Goal: Communication & Community: Answer question/provide support

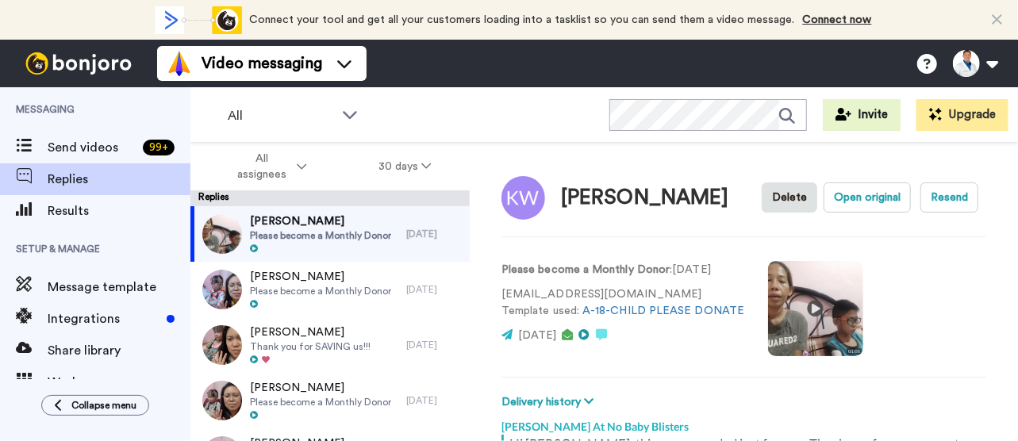
scroll to position [423, 0]
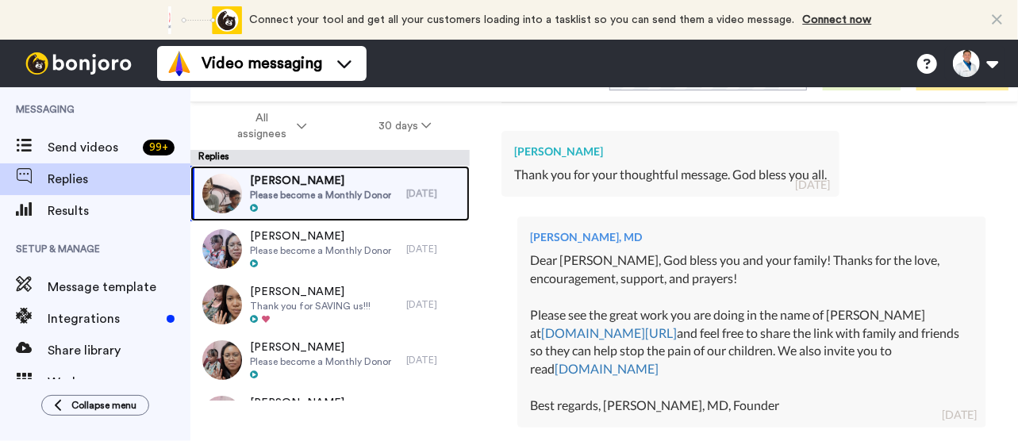
click at [362, 196] on span "Please become a Monthly Donor" at bounding box center [320, 195] width 141 height 13
type textarea "x"
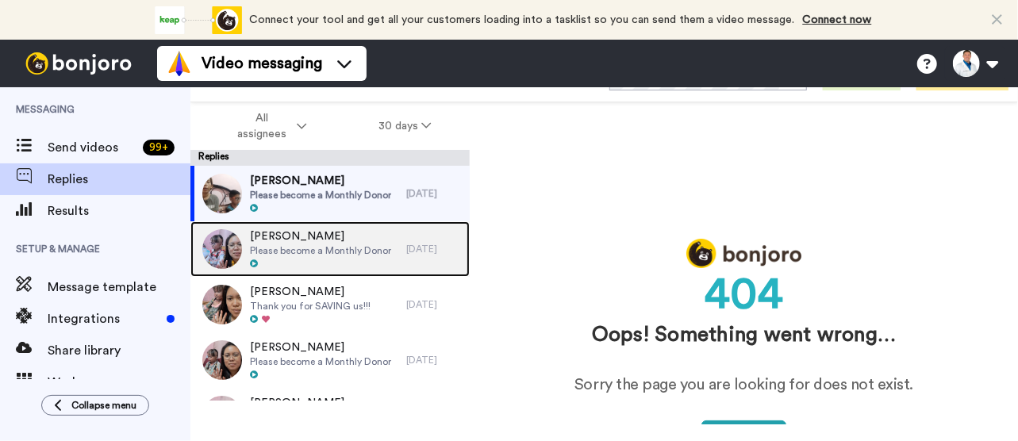
click at [363, 253] on span "Please become a Monthly Donor" at bounding box center [320, 250] width 141 height 13
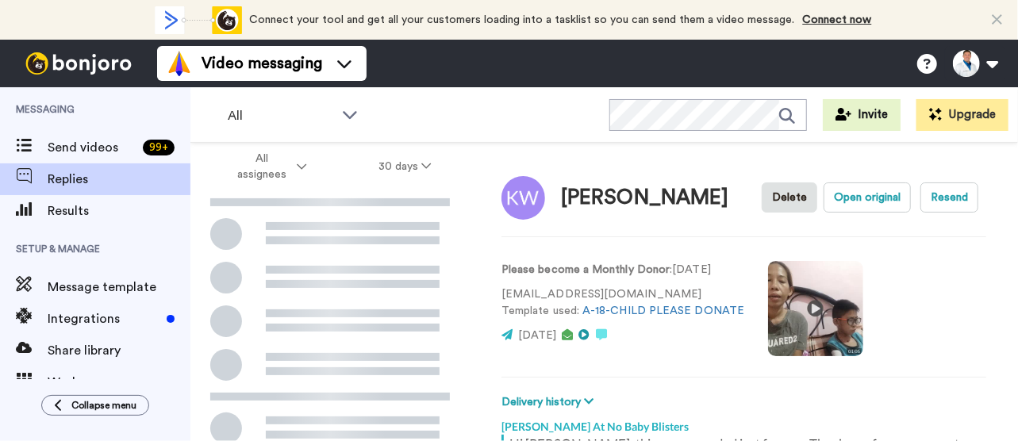
scroll to position [265, 0]
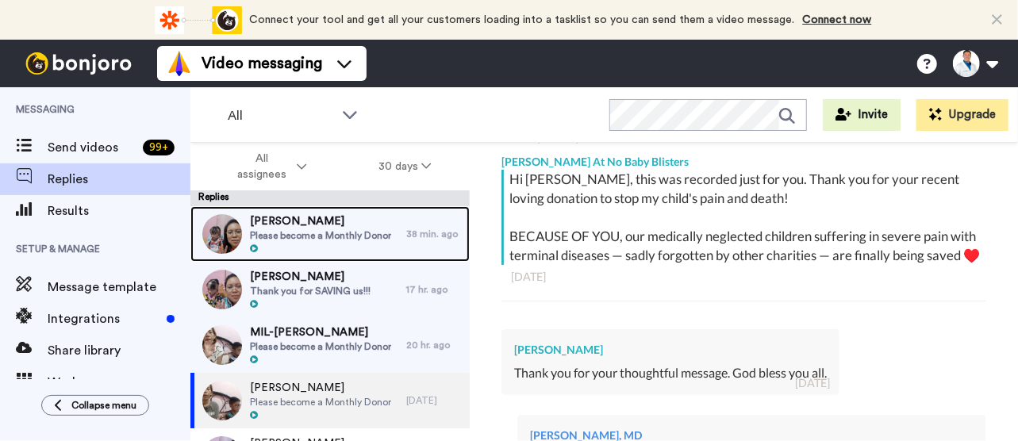
click at [282, 240] on span "Please become a Monthly Donor" at bounding box center [320, 235] width 141 height 13
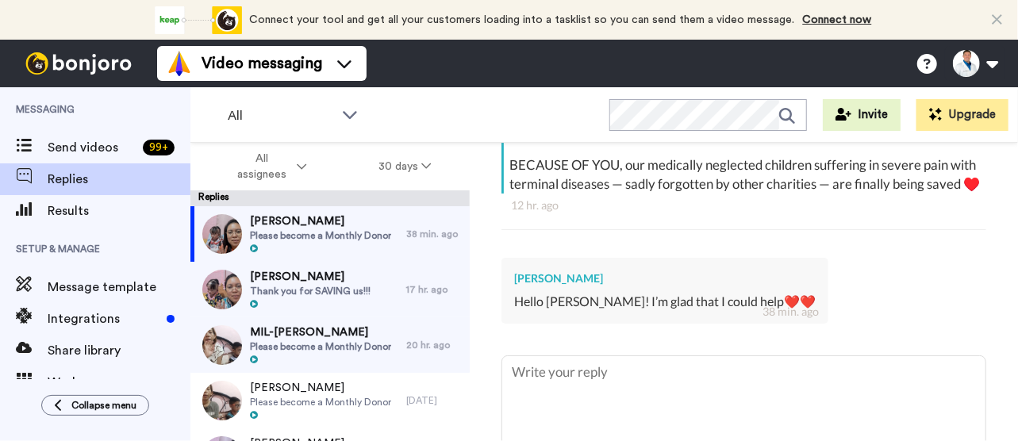
scroll to position [337, 0]
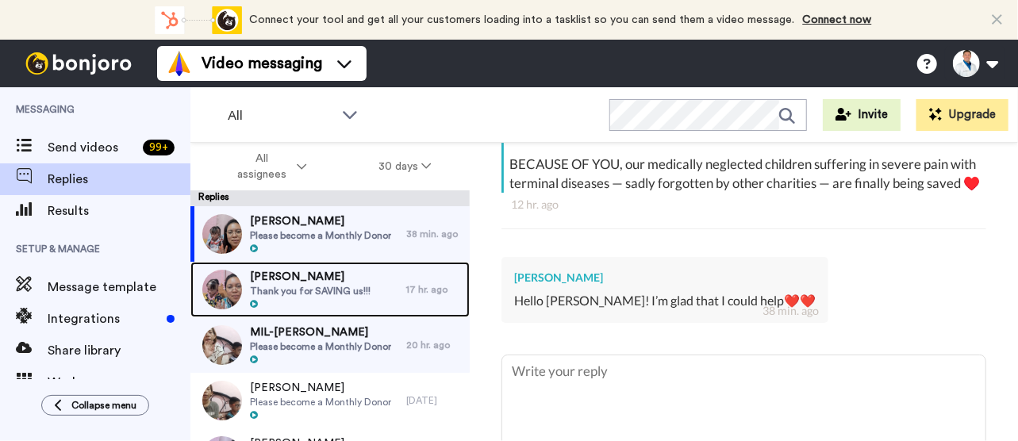
click at [357, 294] on span "Thank you for SAVING us!!!" at bounding box center [310, 291] width 121 height 13
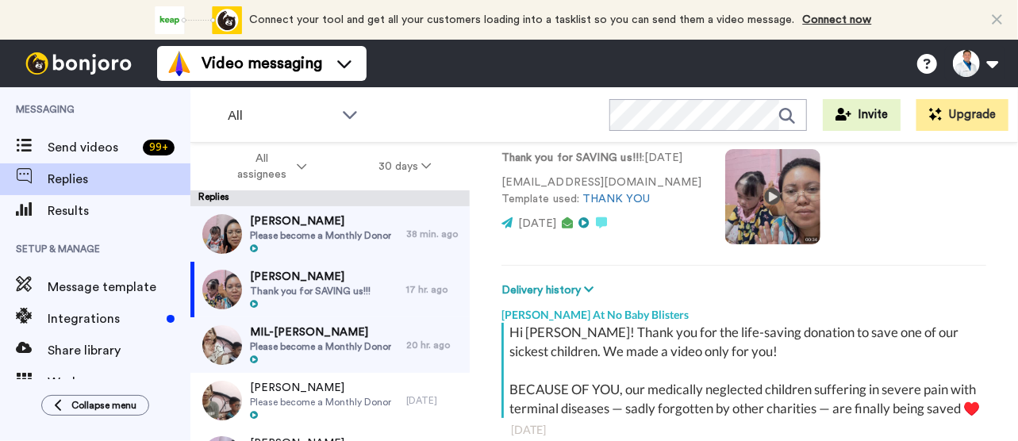
scroll to position [265, 0]
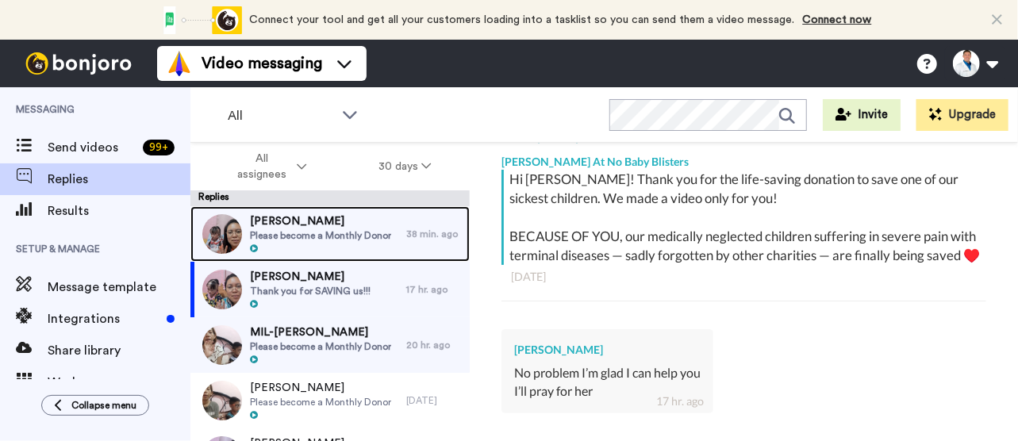
click at [362, 235] on span "Please become a Monthly Donor" at bounding box center [320, 235] width 141 height 13
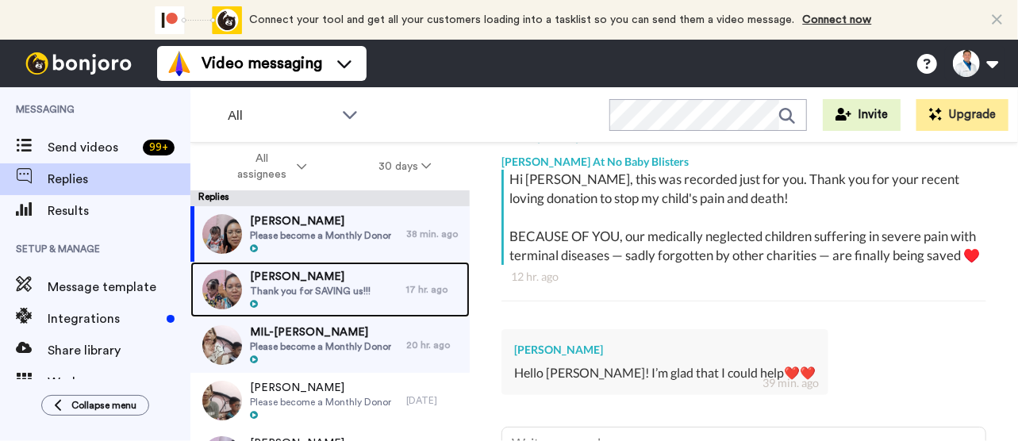
click at [330, 286] on span "Thank you for SAVING us!!!" at bounding box center [310, 291] width 121 height 13
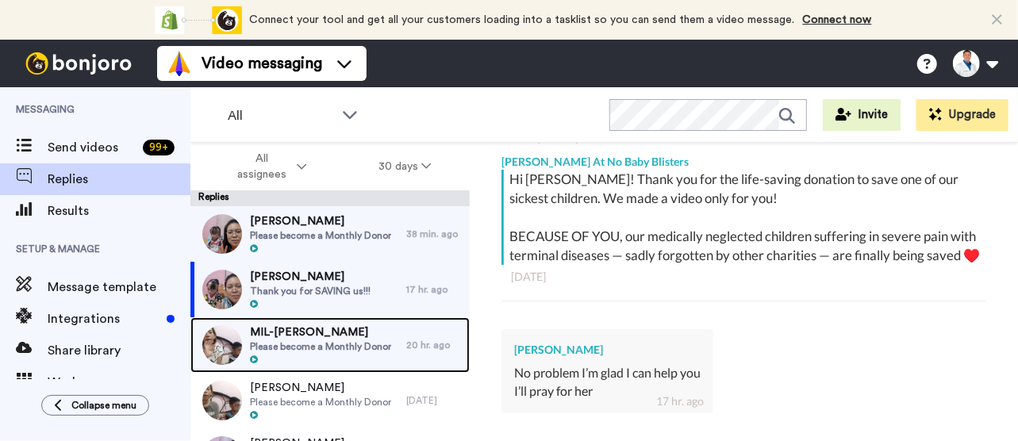
click at [301, 331] on span "MIL-[PERSON_NAME]" at bounding box center [320, 332] width 141 height 16
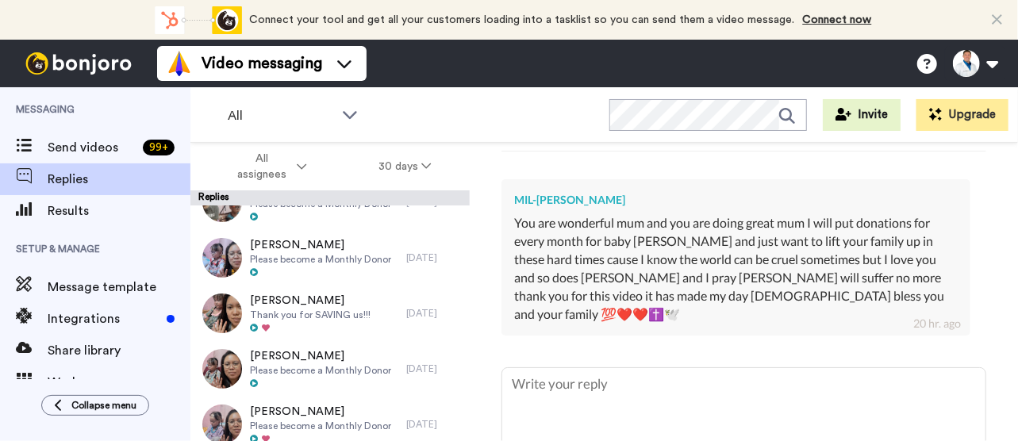
scroll to position [213, 0]
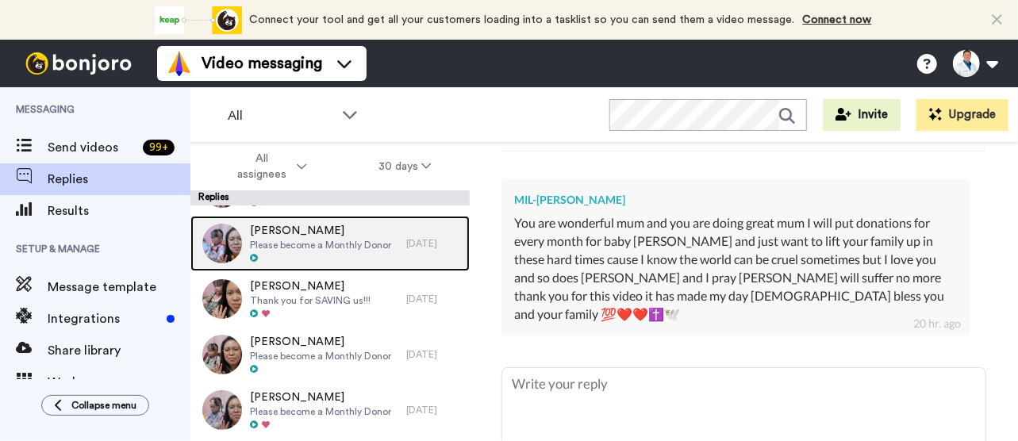
click at [338, 255] on div at bounding box center [320, 258] width 141 height 11
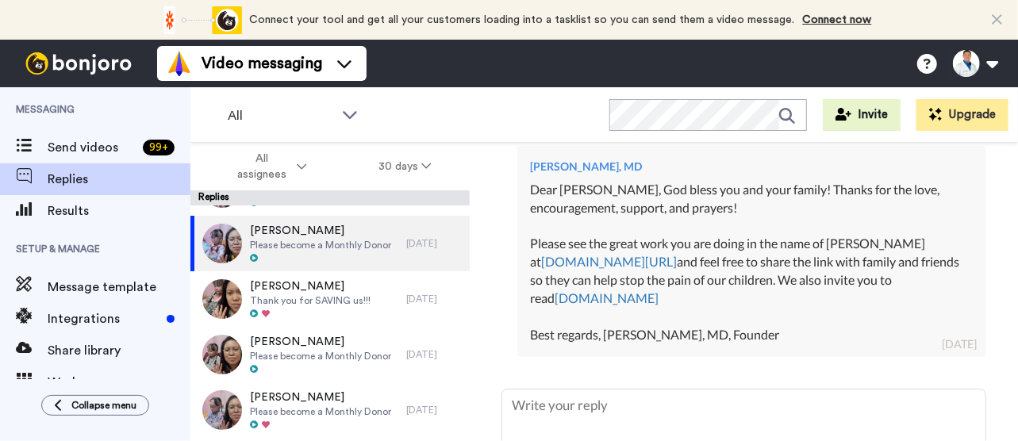
scroll to position [676, 0]
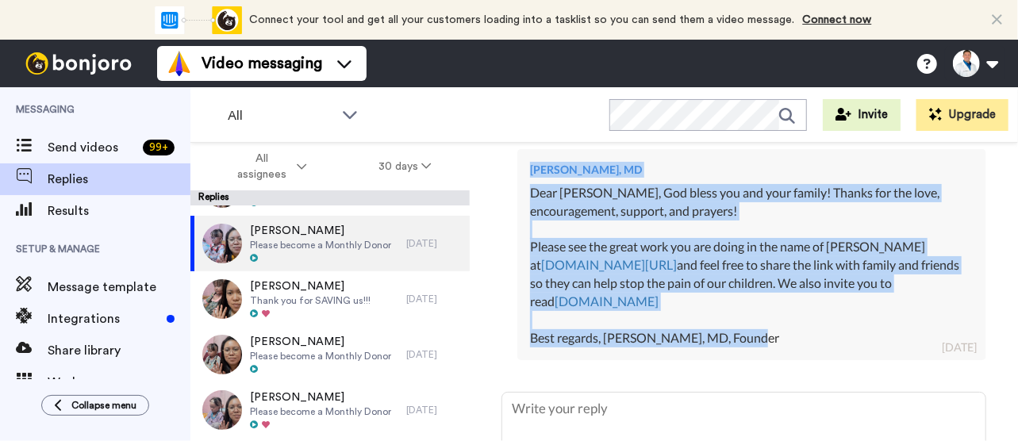
drag, startPoint x: 784, startPoint y: 351, endPoint x: 527, endPoint y: 188, distance: 303.9
click at [527, 188] on div "[PERSON_NAME], MD Dear [PERSON_NAME], God bless you and your family! Thanks for…" at bounding box center [751, 254] width 469 height 211
copy div "[PERSON_NAME], MD Dear [PERSON_NAME], God bless you and your family! Thanks for…"
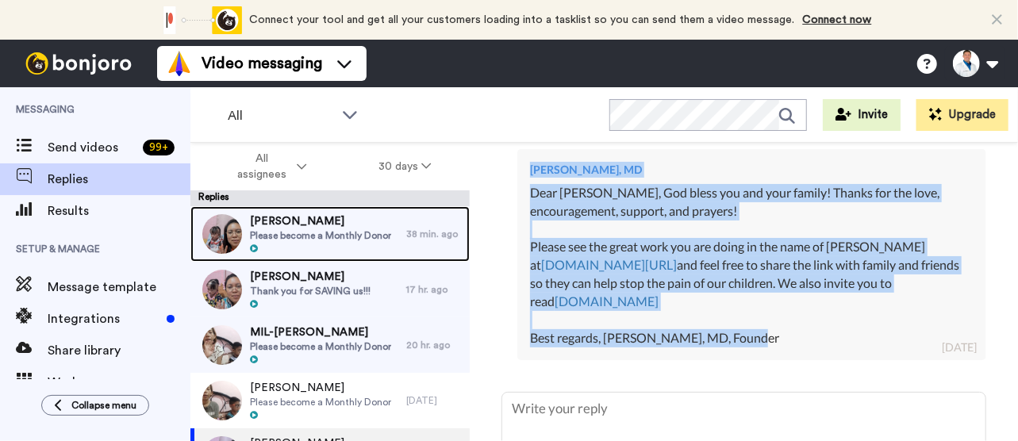
click at [372, 221] on span "[PERSON_NAME]" at bounding box center [320, 221] width 141 height 16
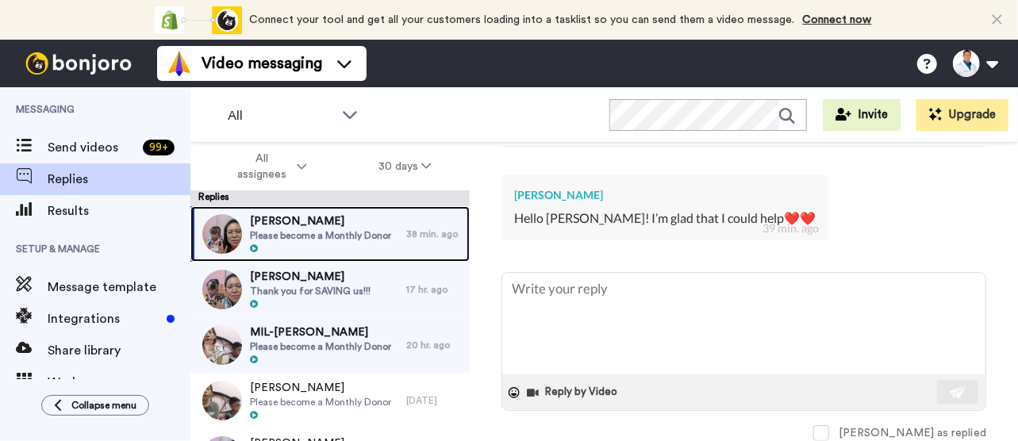
scroll to position [446, 0]
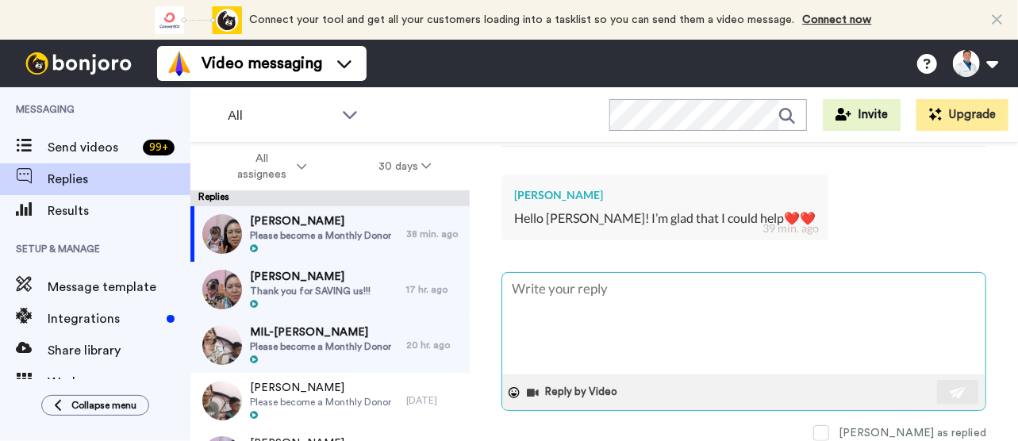
click at [567, 294] on textarea at bounding box center [743, 324] width 483 height 102
paste textarea "[PERSON_NAME], MD Dear [PERSON_NAME], God bless you and your family! Thanks for…"
type textarea "x"
type textarea "[PERSON_NAME], MD Dear [PERSON_NAME], God bless you and your family! Thanks for…"
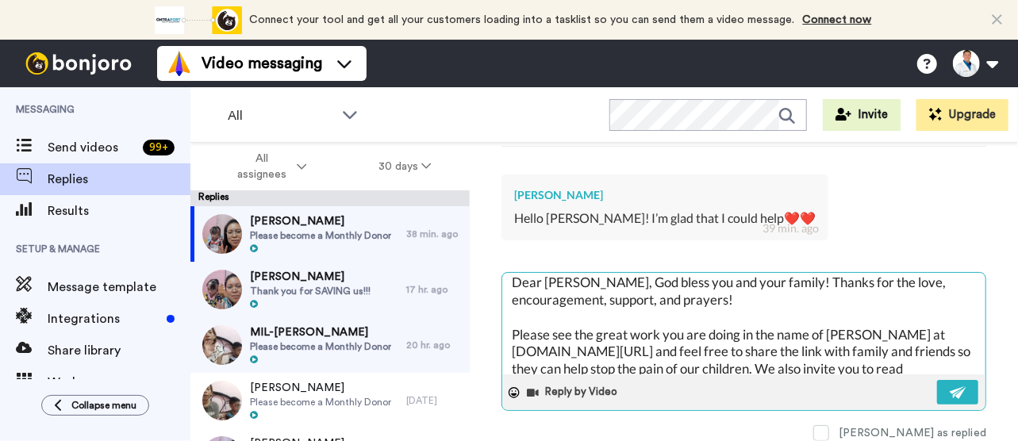
scroll to position [0, 0]
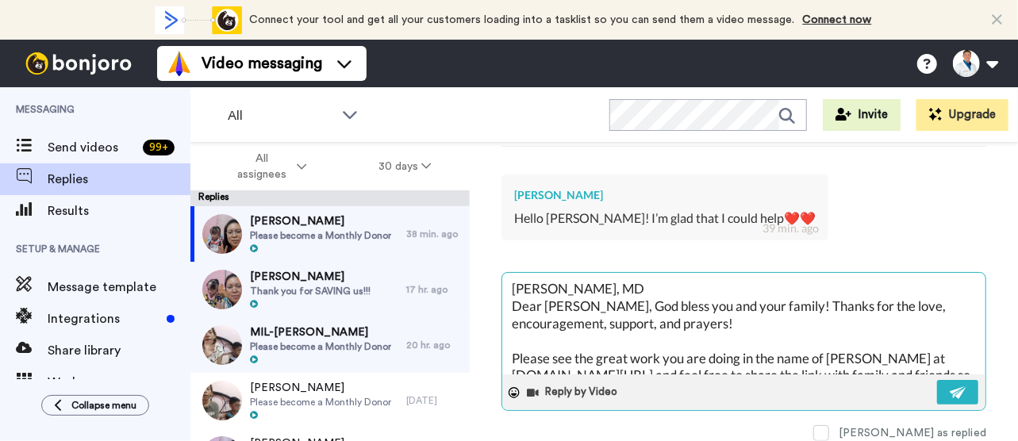
drag, startPoint x: 577, startPoint y: 296, endPoint x: 503, endPoint y: 277, distance: 76.2
click at [503, 277] on textarea "[PERSON_NAME], MD Dear [PERSON_NAME], God bless you and your family! Thanks for…" at bounding box center [743, 324] width 483 height 102
click at [580, 302] on textarea "[PERSON_NAME], MD Dear [PERSON_NAME], God bless you and your family! Thanks for…" at bounding box center [743, 324] width 483 height 102
type textarea "x"
type textarea "[PERSON_NAME], MD Dear Ambe, God bless you and your family! Thanks for the love…"
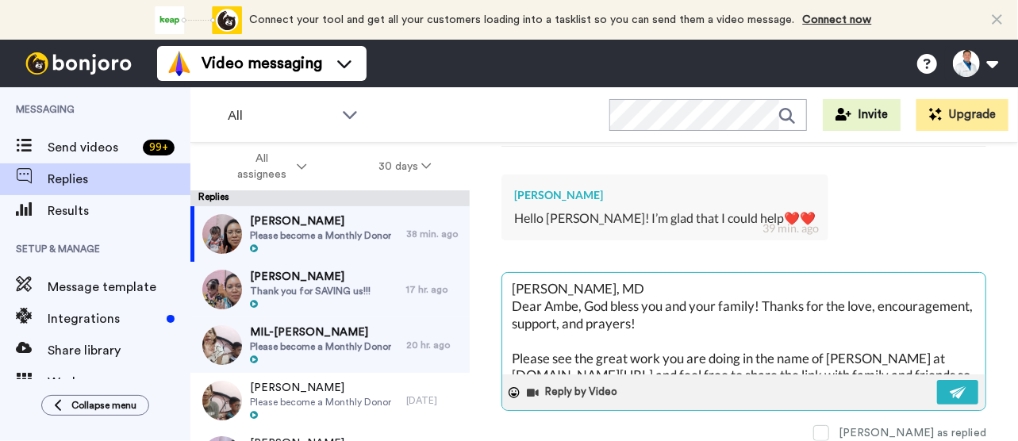
type textarea "x"
type textarea "[PERSON_NAME], MD Dear Amb, God bless you and your family! Thanks for the love,…"
type textarea "x"
type textarea "[PERSON_NAME], MD Dear Am, God bless you and your family! Thanks for the love, …"
type textarea "x"
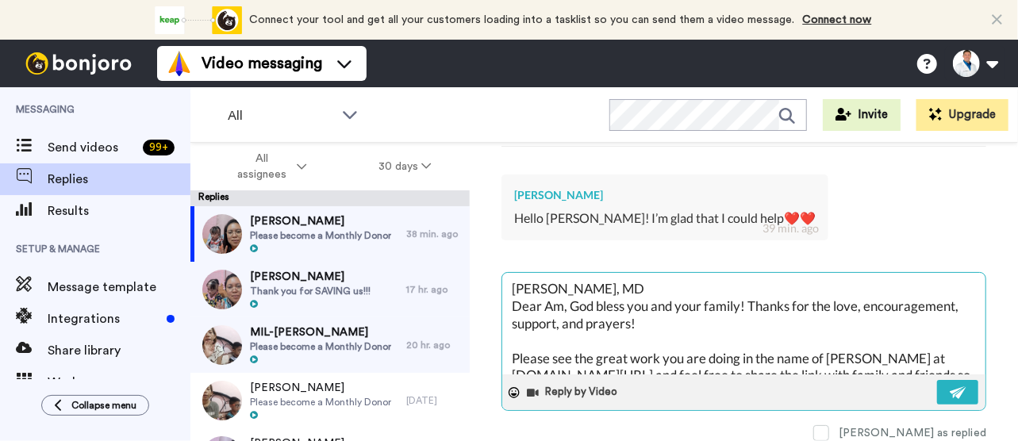
type textarea "[PERSON_NAME], MD Dear A, God bless you and your family! Thanks for the love, e…"
type textarea "x"
type textarea "[PERSON_NAME], MD Dear , God bless you and your family! Thanks for the love, en…"
type textarea "x"
type textarea "[PERSON_NAME], MD Dear, God bless you and your family! Thanks for the love, enc…"
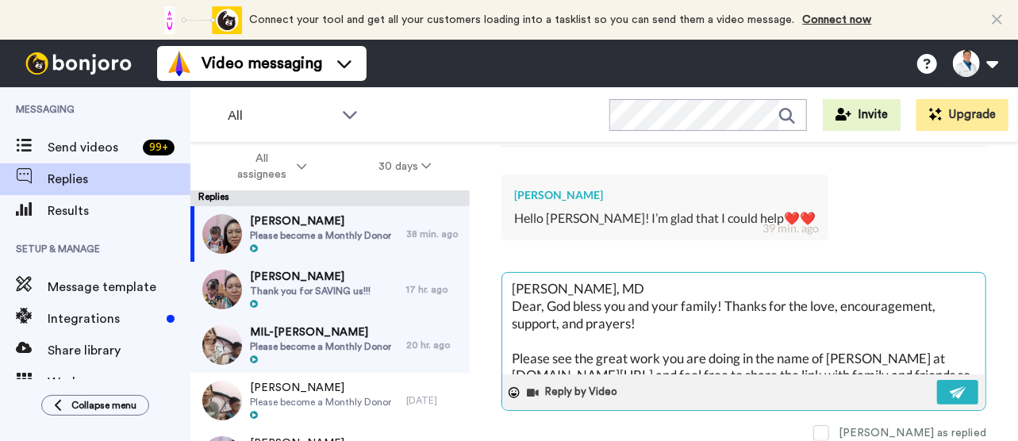
type textarea "x"
type textarea "[PERSON_NAME], MD Dear , God bless you and your family! Thanks for the love, en…"
type textarea "x"
type textarea "[PERSON_NAME], MD Dear B, God bless you and your family! Thanks for the love, e…"
type textarea "x"
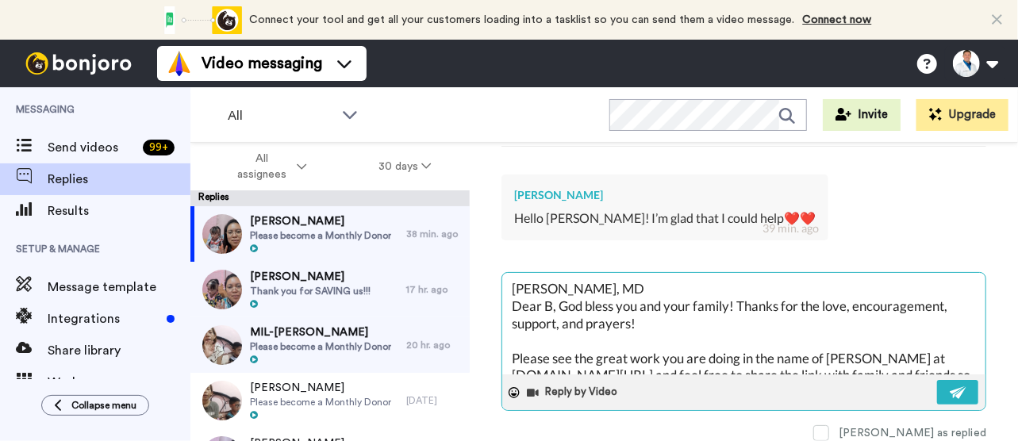
type textarea "[PERSON_NAME], MD Dear Be, God bless you and your family! Thanks for the love, …"
type textarea "x"
type textarea "[PERSON_NAME], MD Dear [PERSON_NAME], God bless you and your family! Thanks for…"
type textarea "x"
type textarea "[PERSON_NAME], MD Dear Beat, God bless you and your family! Thanks for the love…"
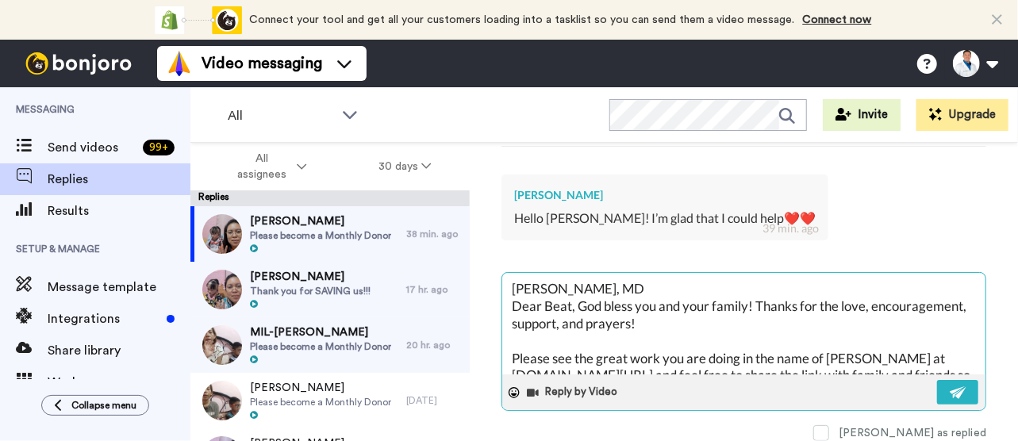
type textarea "x"
type textarea "[PERSON_NAME], MD Dear Beatr, God bless you and your family! Thanks for the lov…"
type textarea "x"
type textarea "[PERSON_NAME], MD Dear [PERSON_NAME], God bless you and your family! Thanks for…"
type textarea "x"
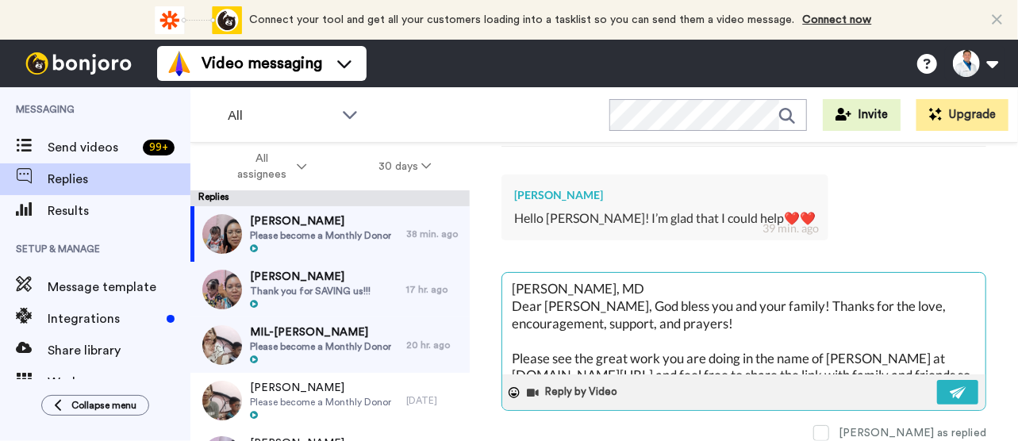
type textarea "[PERSON_NAME], MD Dear [PERSON_NAME], God bless you and your family! Thanks for…"
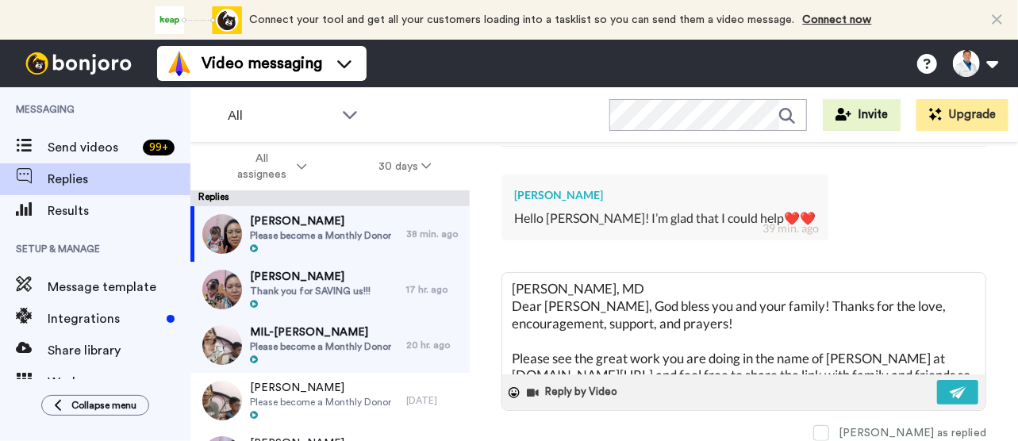
drag, startPoint x: 714, startPoint y: 275, endPoint x: 498, endPoint y: 278, distance: 215.8
click at [498, 278] on div "[PERSON_NAME] Delete Open original Resend Please become a Monthly Donor : 12 hr…" at bounding box center [744, 320] width 548 height 354
type textarea "x"
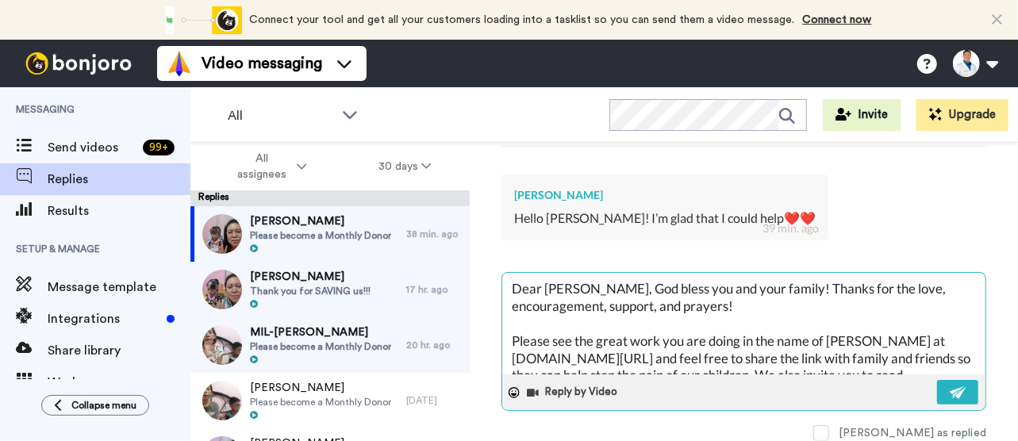
drag, startPoint x: 798, startPoint y: 354, endPoint x: 593, endPoint y: 294, distance: 213.9
click at [593, 294] on textarea "Dear [PERSON_NAME], God bless you and your family! Thanks for the love, encoura…" at bounding box center [743, 324] width 483 height 102
type textarea "Dear [PERSON_NAME], God bless you and your family! Thanks for the love, encoura…"
click at [949, 386] on img at bounding box center [957, 392] width 17 height 13
type textarea "x"
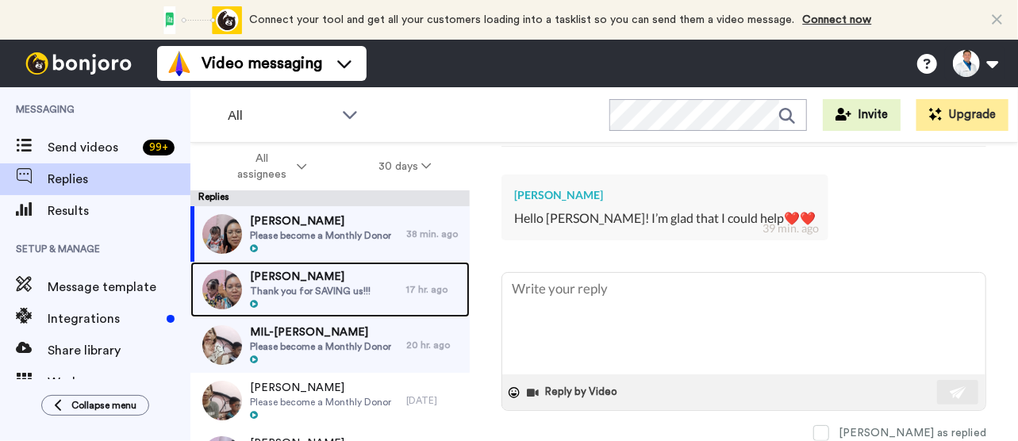
click at [297, 278] on span "[PERSON_NAME]" at bounding box center [310, 277] width 121 height 16
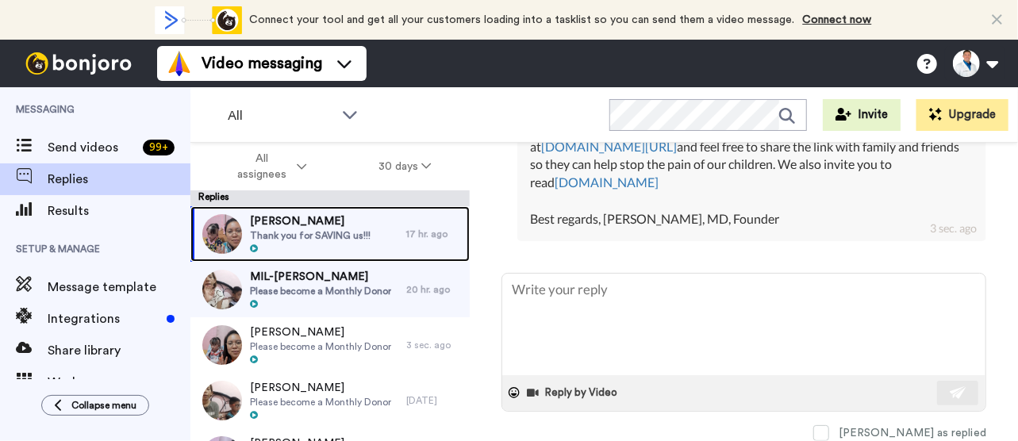
scroll to position [677, 0]
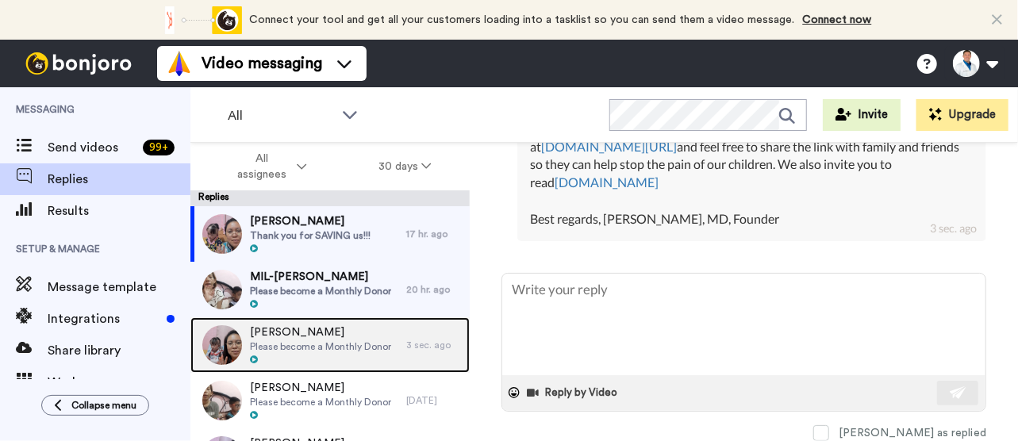
click at [335, 342] on span "Please become a Monthly Donor" at bounding box center [320, 346] width 141 height 13
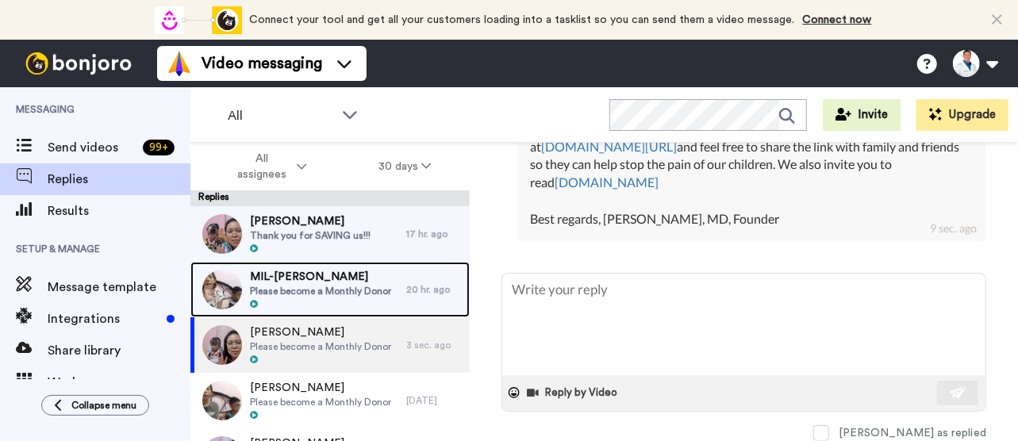
click at [355, 286] on span "Please become a Monthly Donor" at bounding box center [320, 291] width 141 height 13
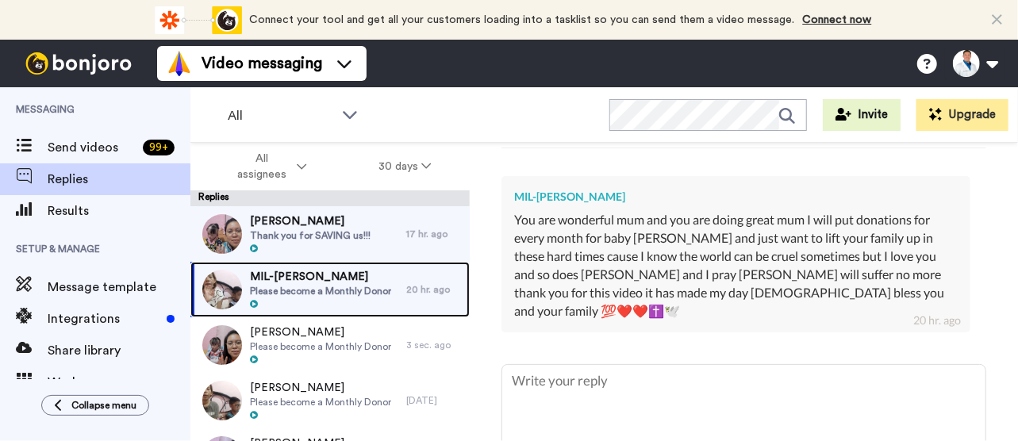
scroll to position [463, 0]
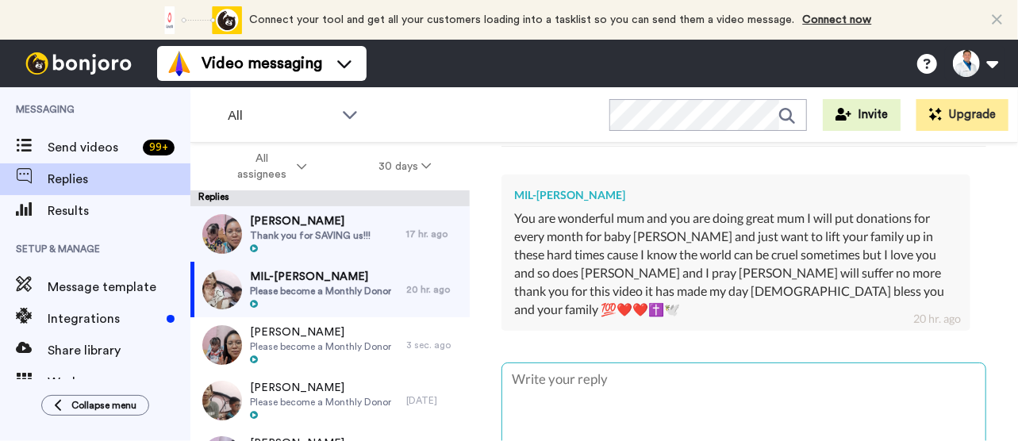
click at [558, 363] on textarea at bounding box center [743, 414] width 483 height 102
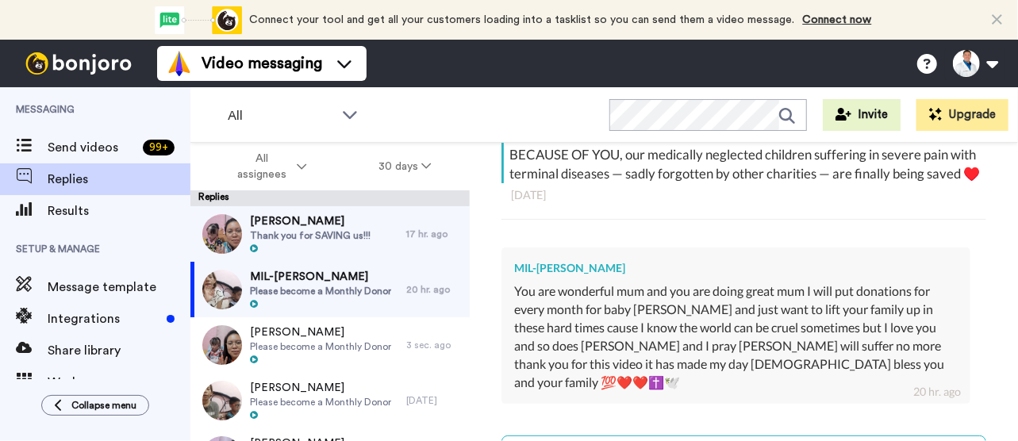
scroll to position [390, 0]
type textarea "x"
type textarea "D"
type textarea "x"
type textarea "De"
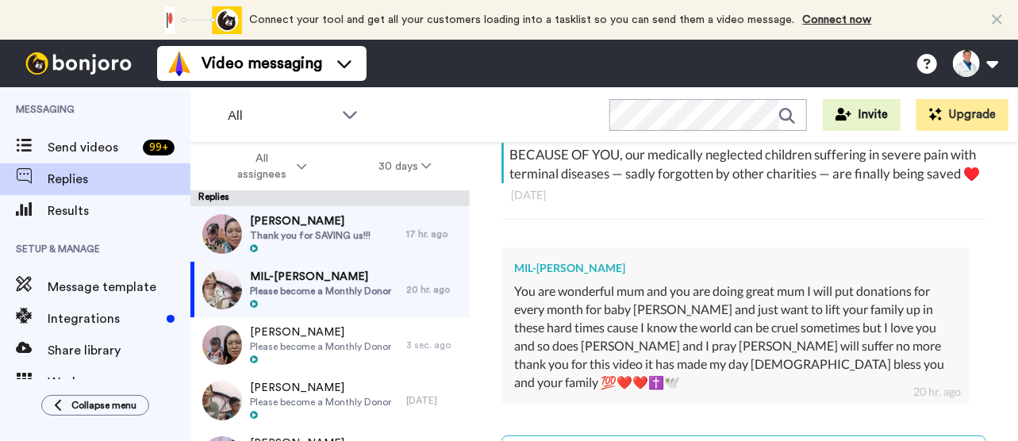
type textarea "x"
type textarea "Dea"
type textarea "x"
type textarea "Dear"
type textarea "x"
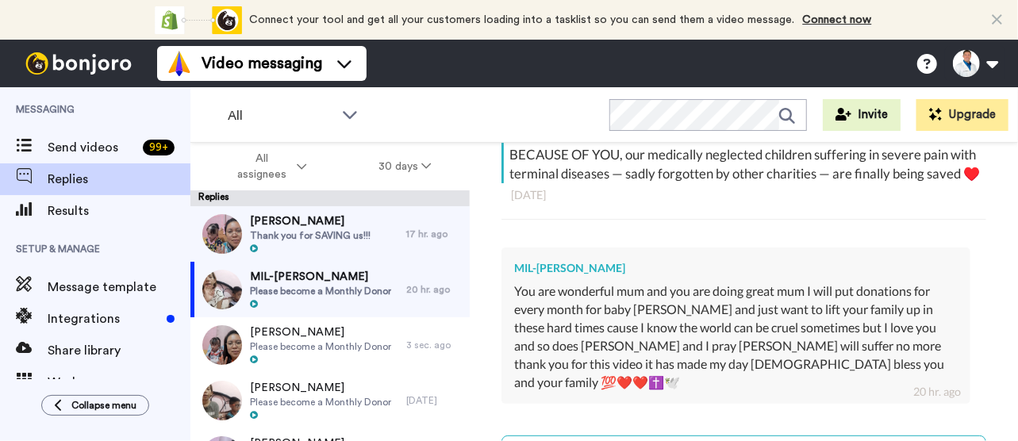
type textarea "Dear"
type textarea "x"
type textarea "Dear M"
type textarea "x"
type textarea "Dear MI"
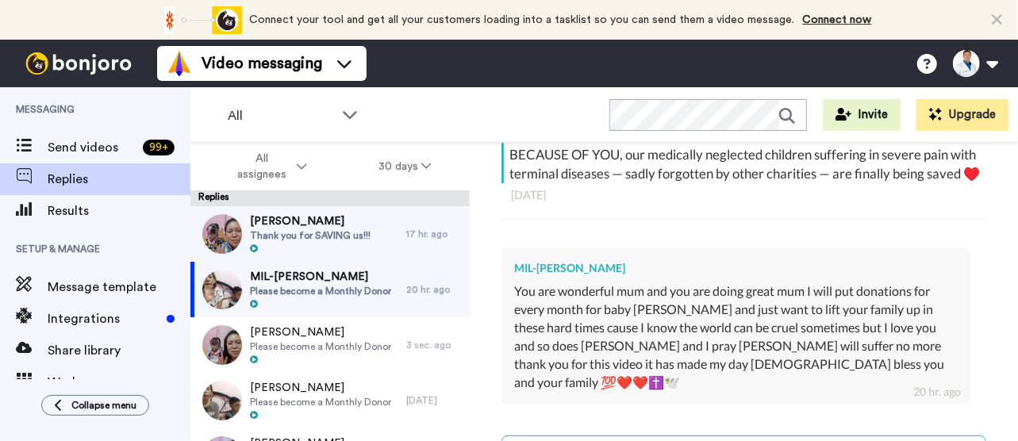
type textarea "x"
type textarea "Dear MIL"
type textarea "x"
type textarea "Dear MIL-"
type textarea "x"
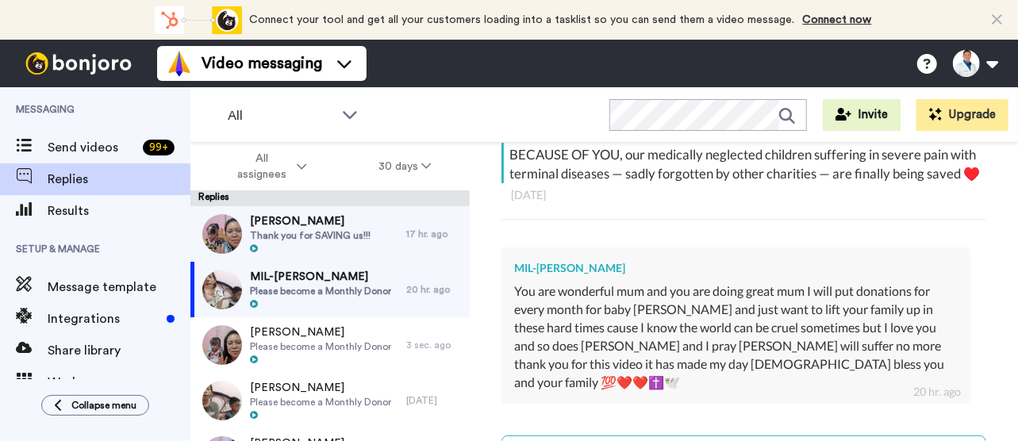
type textarea "Dear MIL-N"
type textarea "x"
type textarea "Dear MIL-NG"
type textarea "x"
type textarea "Dear MIL-[GEOGRAPHIC_DATA]"
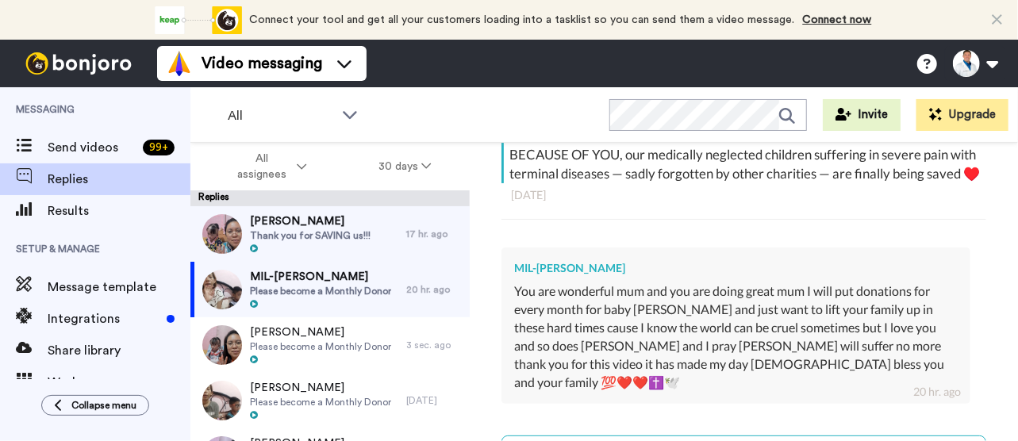
type textarea "x"
type textarea "Dear MIL-NGAR"
type textarea "x"
type textarea "Dear MIL-NGARI"
type textarea "x"
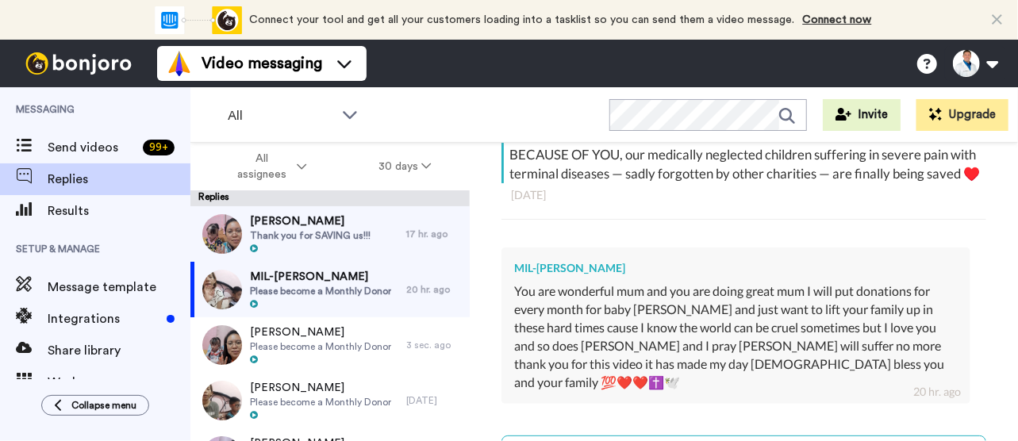
type textarea "Dear MIL-NGARI,"
type textarea "x"
type textarea "Dear MIL-NGARI,"
paste textarea "[DEMOGRAPHIC_DATA] bless you and your family! Thanks for the love, encouragemen…"
type textarea "x"
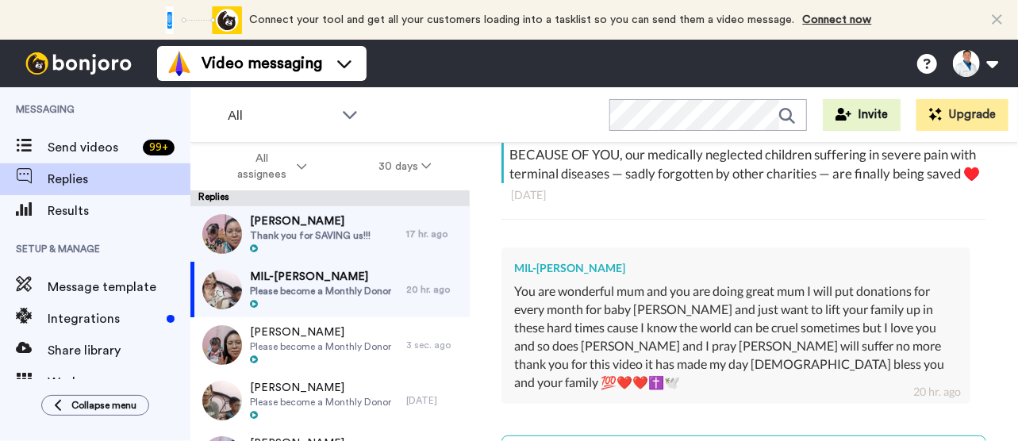
type textarea "Dear MIL-NGARI, God bless you and your family! Thanks for the love, encourageme…"
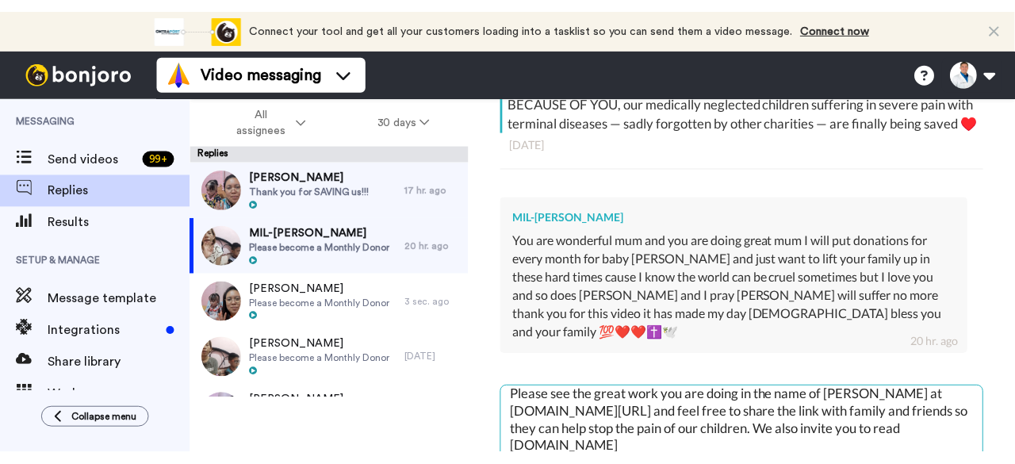
scroll to position [68, 0]
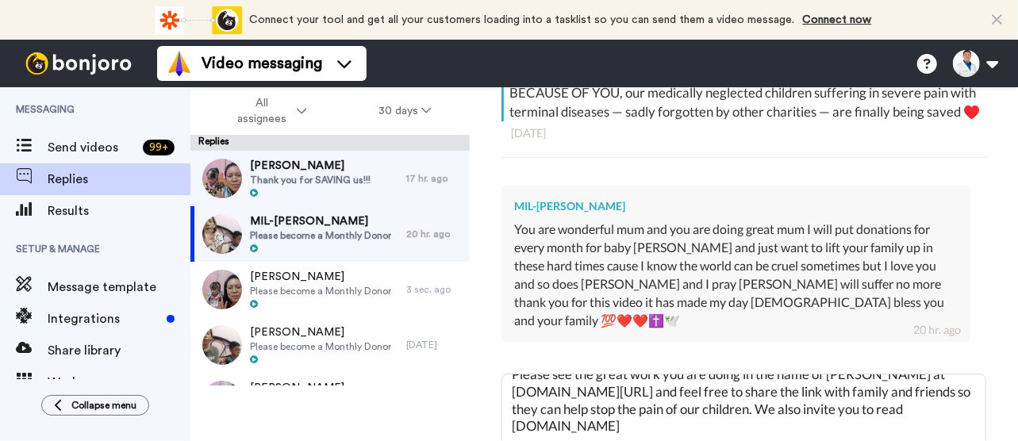
type textarea "x"
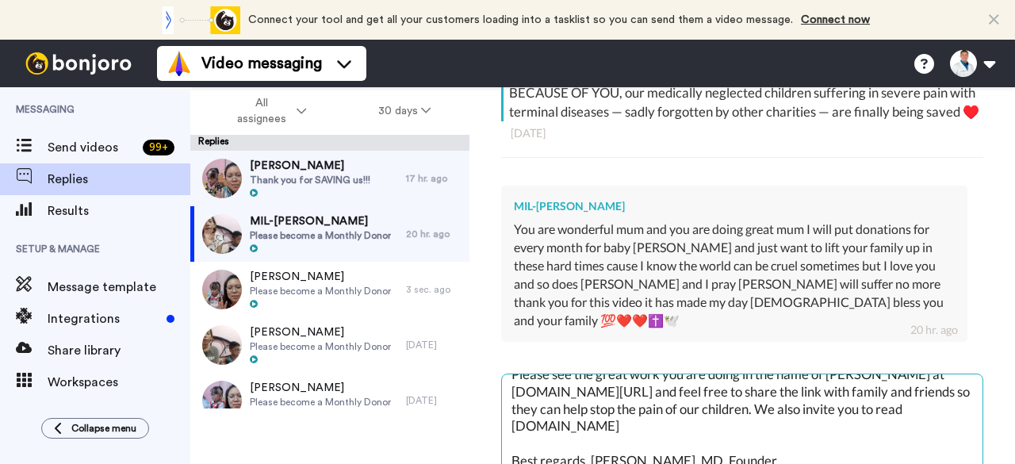
type textarea "Dear MIL-NGARI, God bless you and your family! Thanks for the love, encourageme…"
type textarea "x"
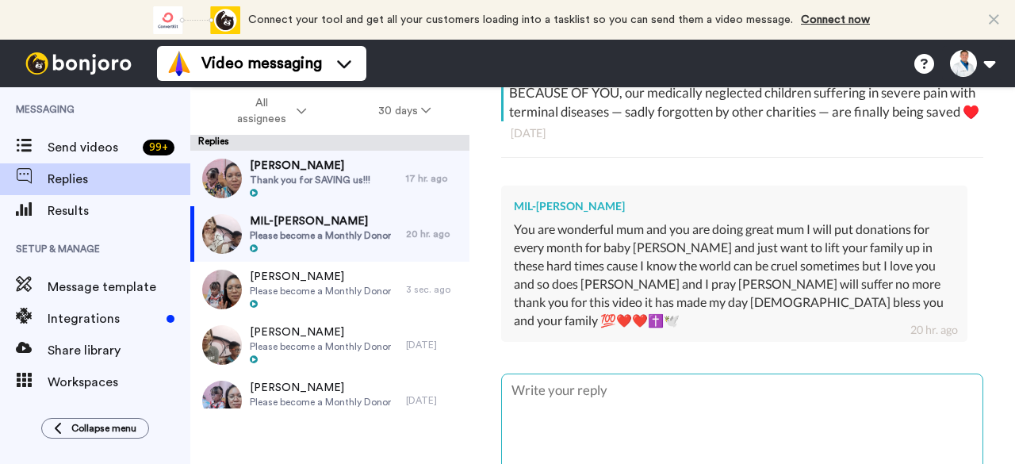
scroll to position [0, 0]
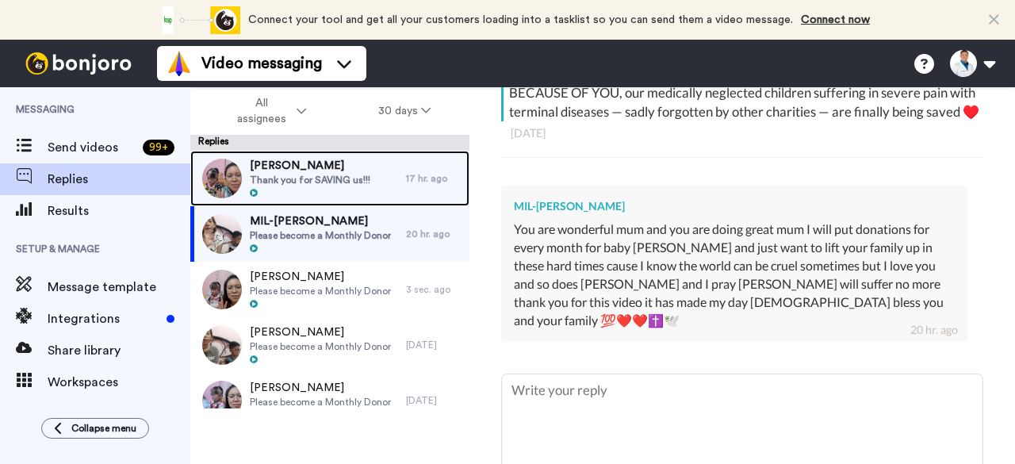
click at [332, 174] on span "Thank you for SAVING us!!!" at bounding box center [310, 180] width 121 height 13
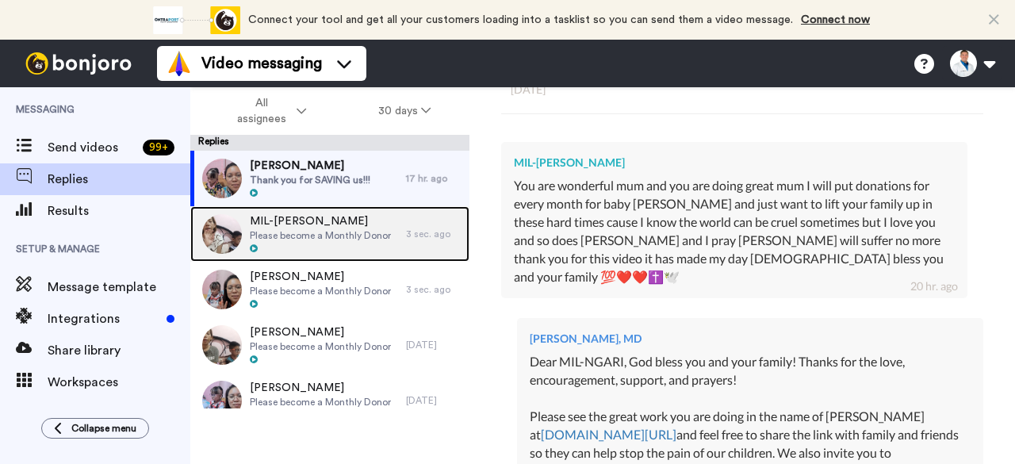
click at [406, 234] on div "3 sec. ago" at bounding box center [434, 234] width 56 height 13
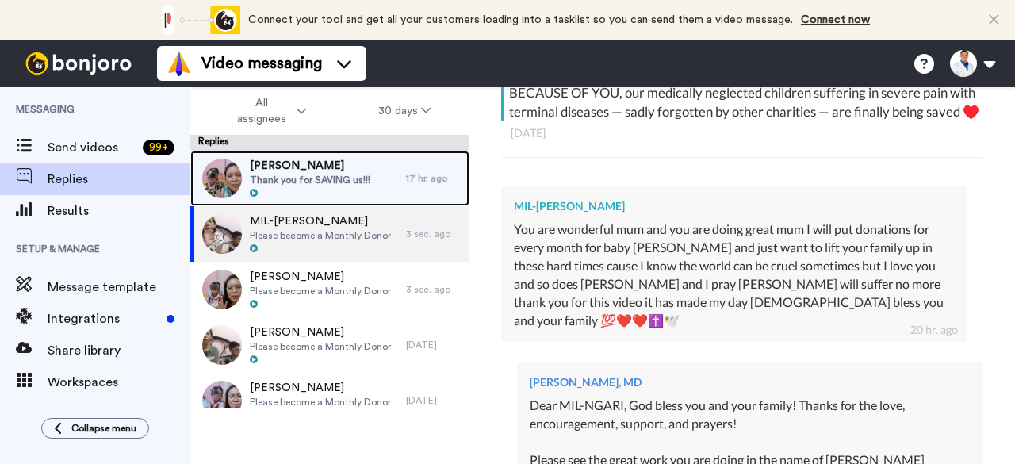
click at [375, 171] on div "[PERSON_NAME] Thank you for SAVING us!!!" at bounding box center [298, 179] width 216 height 56
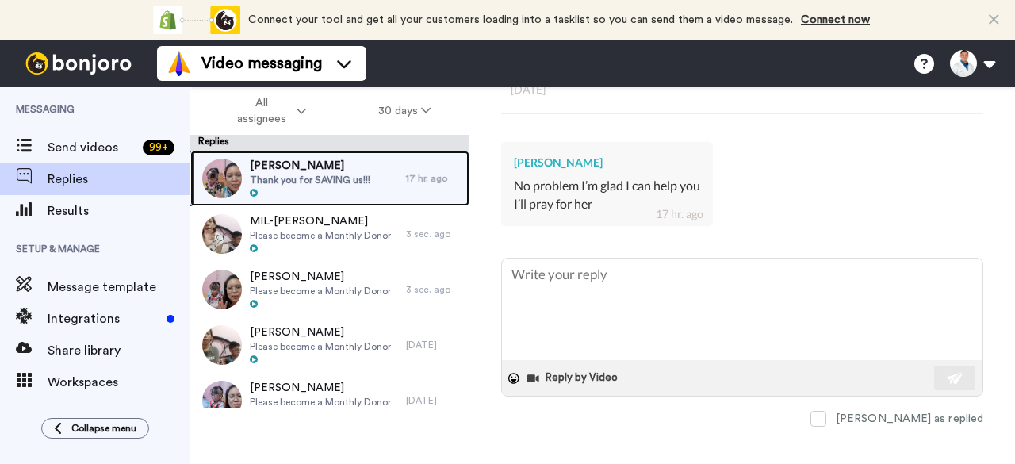
click at [375, 171] on div "[PERSON_NAME] Thank you for SAVING us!!!" at bounding box center [298, 179] width 216 height 56
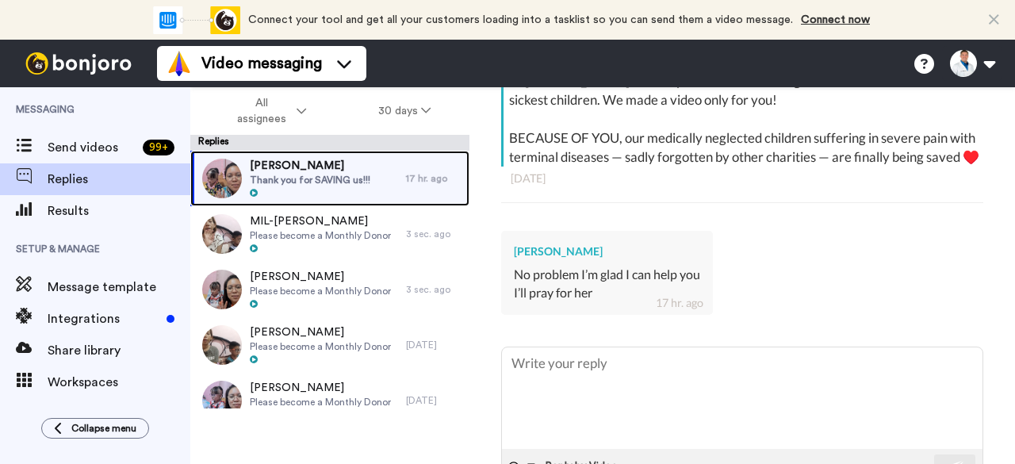
scroll to position [309, 0]
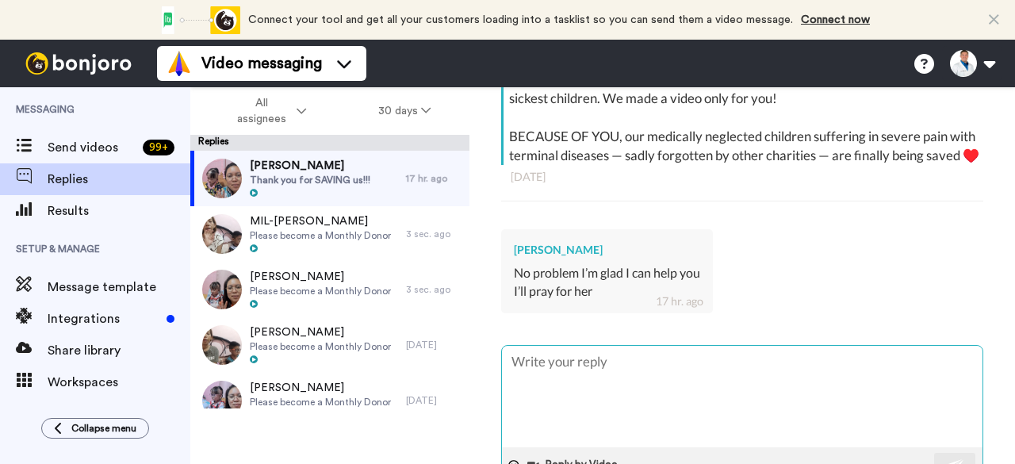
click at [524, 377] on textarea at bounding box center [742, 397] width 481 height 102
type textarea "x"
type textarea "D"
type textarea "x"
type textarea "De"
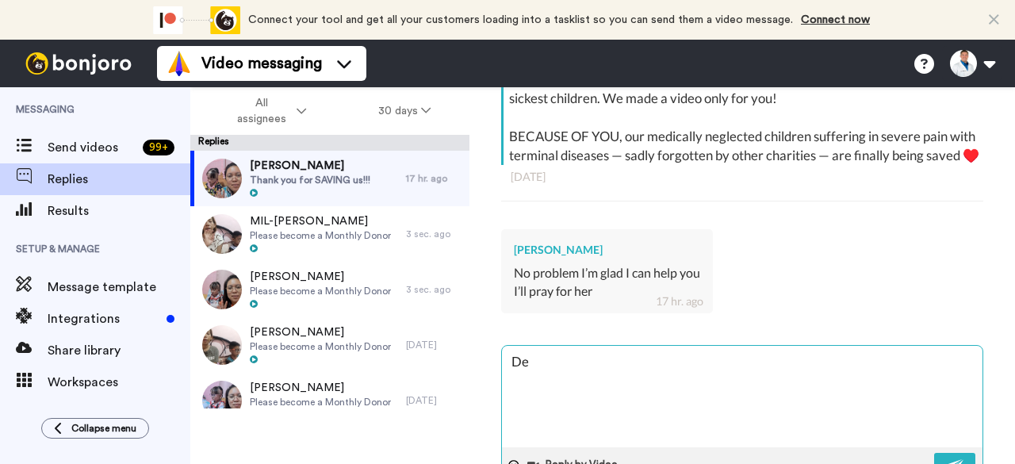
type textarea "x"
type textarea "Dea"
type textarea "x"
type textarea "Dear"
type textarea "x"
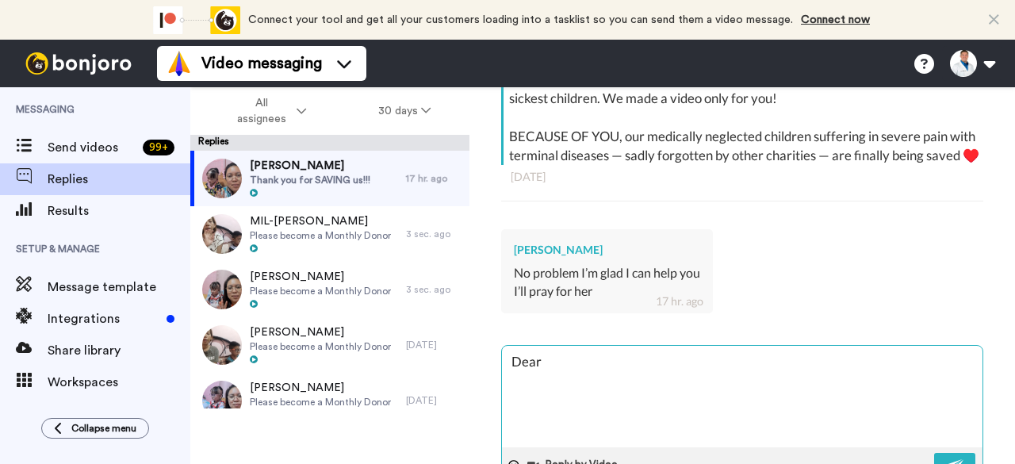
type textarea "Dear"
type textarea "x"
type textarea "Dear S"
type textarea "x"
type textarea "Dear [PERSON_NAME]"
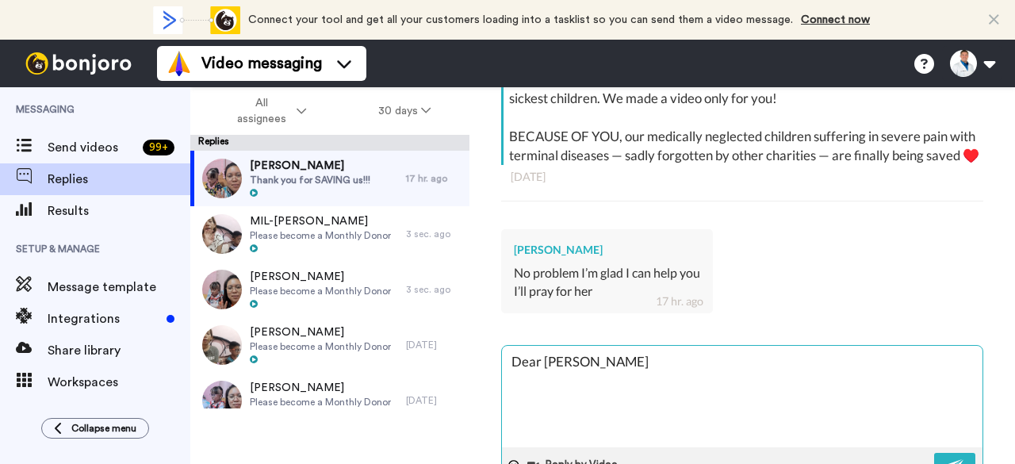
type textarea "x"
type textarea "Dear [PERSON_NAME]"
type textarea "x"
type textarea "Dear [PERSON_NAME]"
type textarea "x"
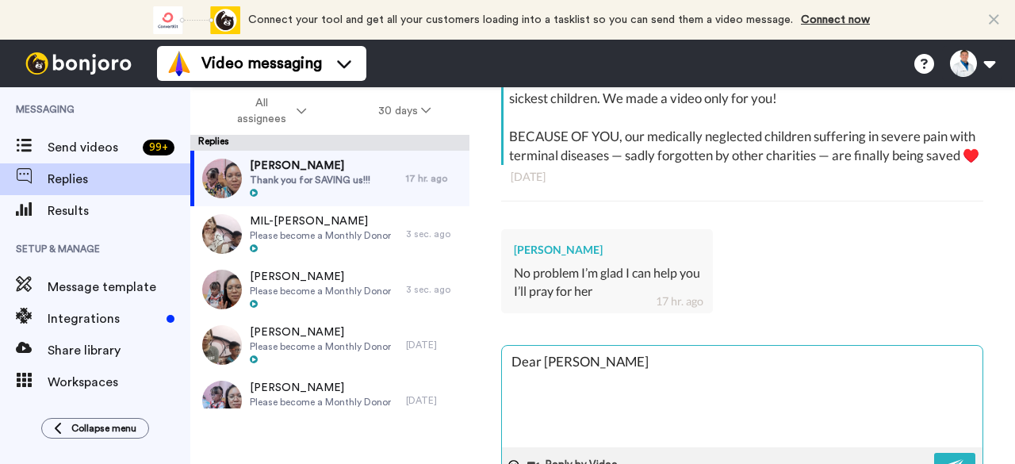
type textarea "Dear [PERSON_NAME]"
type textarea "x"
type textarea "Dear [PERSON_NAME]"
type textarea "x"
type textarea "Dear Samue"
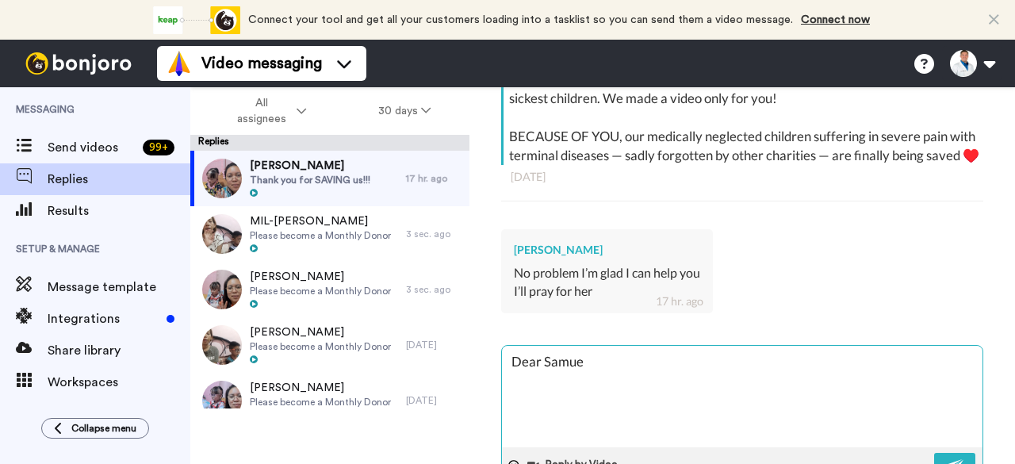
type textarea "x"
type textarea "Dear [PERSON_NAME]"
type textarea "x"
type textarea "Dear [PERSON_NAME],"
type textarea "x"
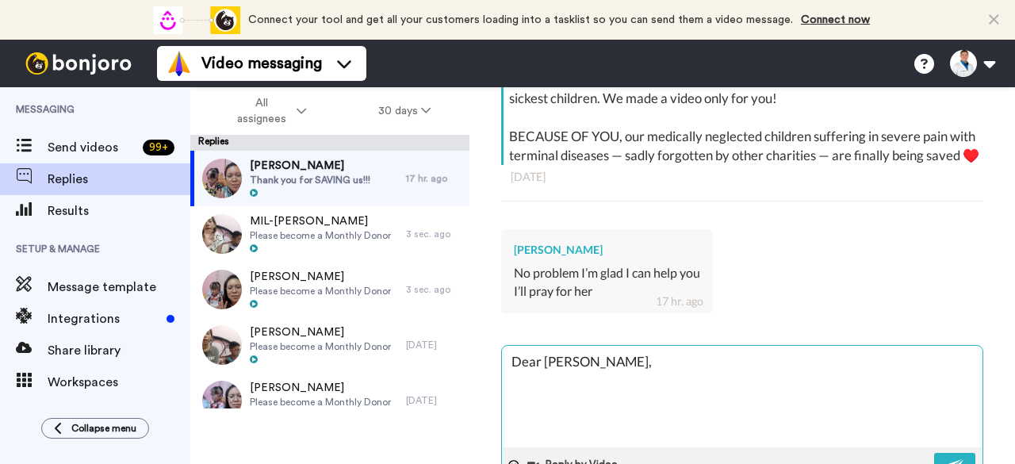
type textarea "Dear [PERSON_NAME],"
paste textarea "[DEMOGRAPHIC_DATA] bless you and your family! Thanks for the love, encouragemen…"
type textarea "x"
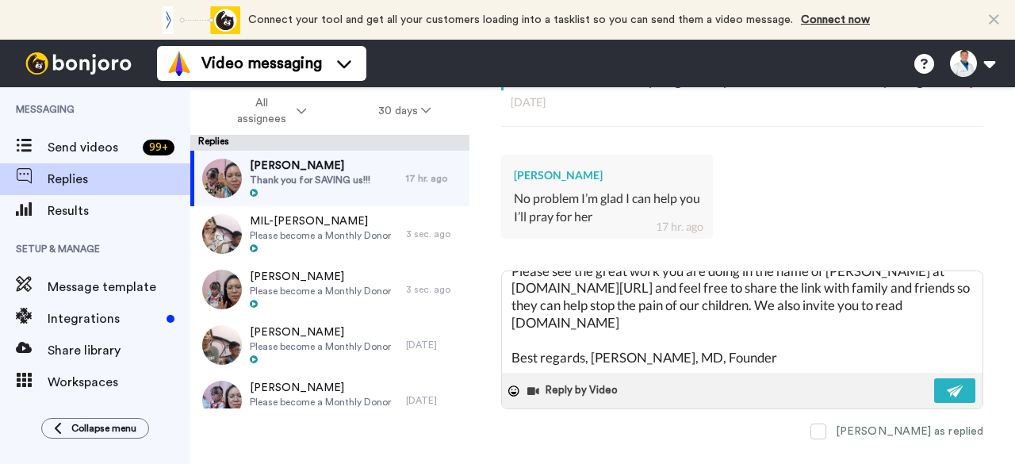
scroll to position [395, 0]
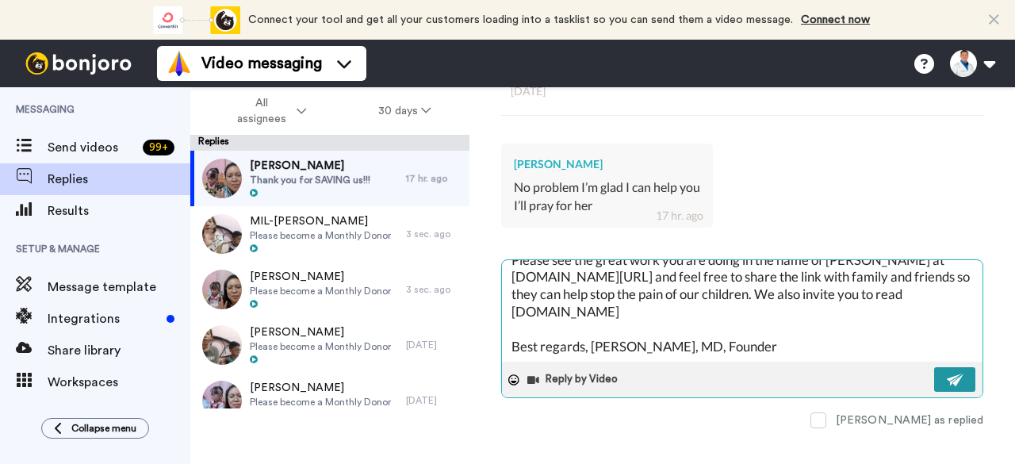
type textarea "Dear [PERSON_NAME], God bless you and your family! Thanks for the love, encoura…"
click at [934, 392] on button at bounding box center [954, 379] width 41 height 25
type textarea "x"
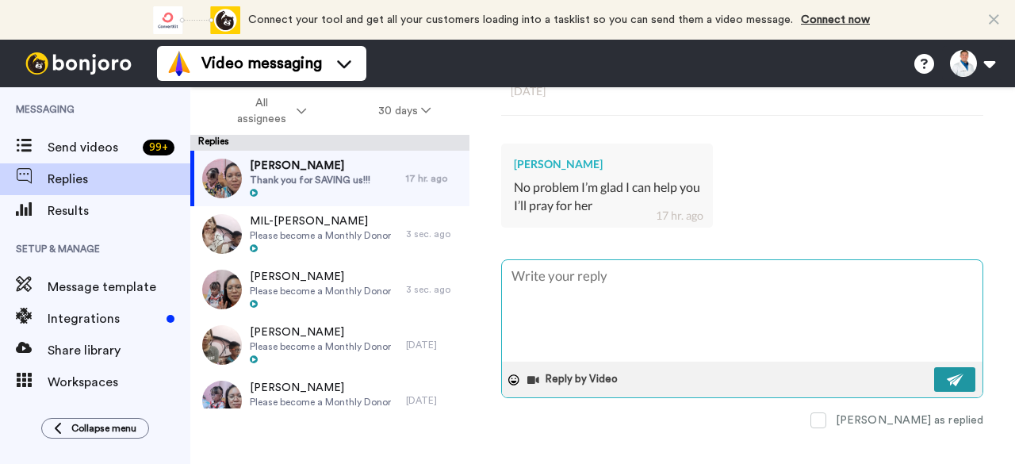
scroll to position [0, 0]
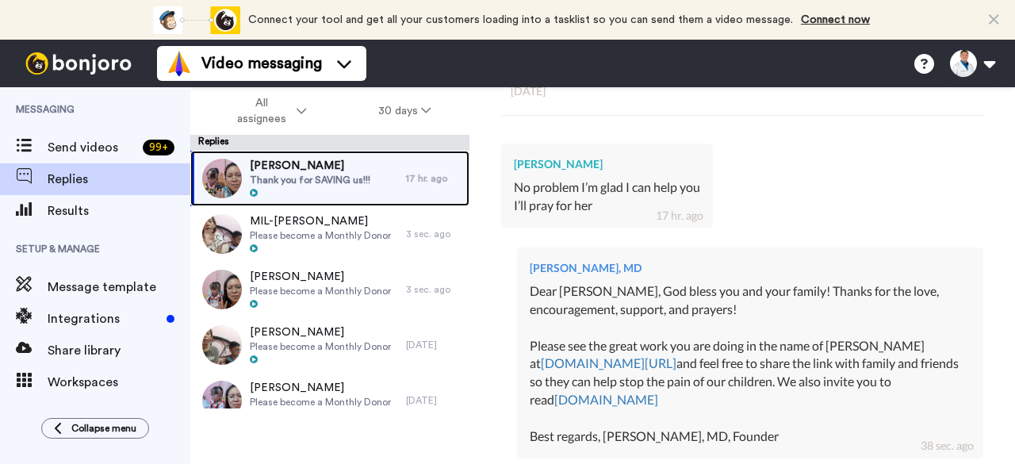
click at [386, 172] on div "[PERSON_NAME] Thank you for SAVING us!!!" at bounding box center [298, 179] width 216 height 56
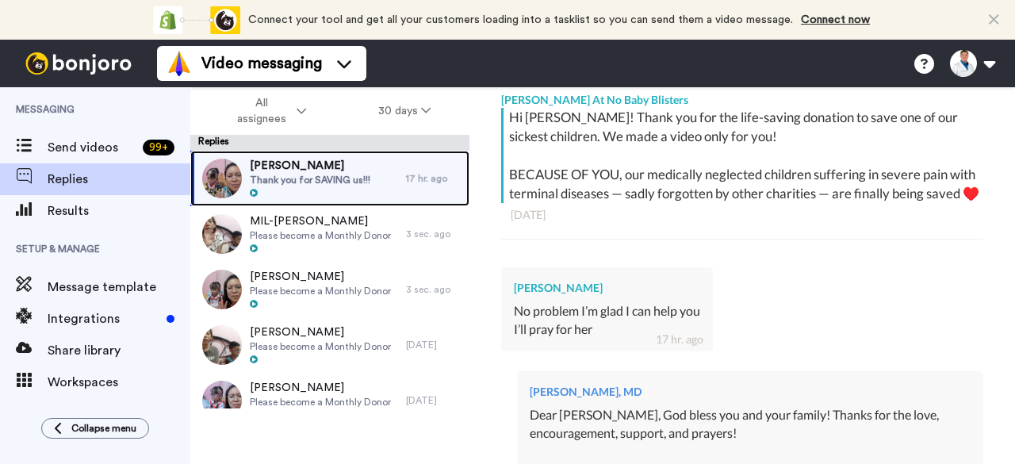
scroll to position [197, 0]
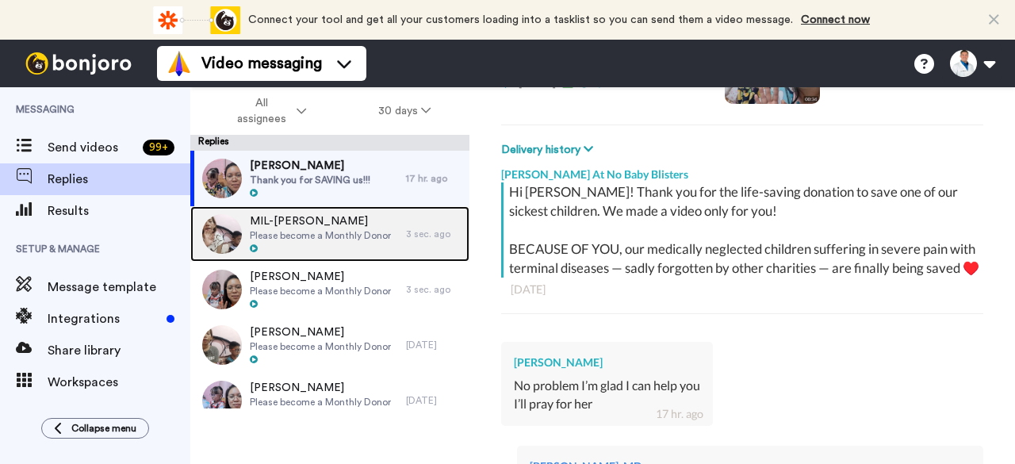
click at [336, 238] on span "Please become a Monthly Donor" at bounding box center [320, 235] width 141 height 13
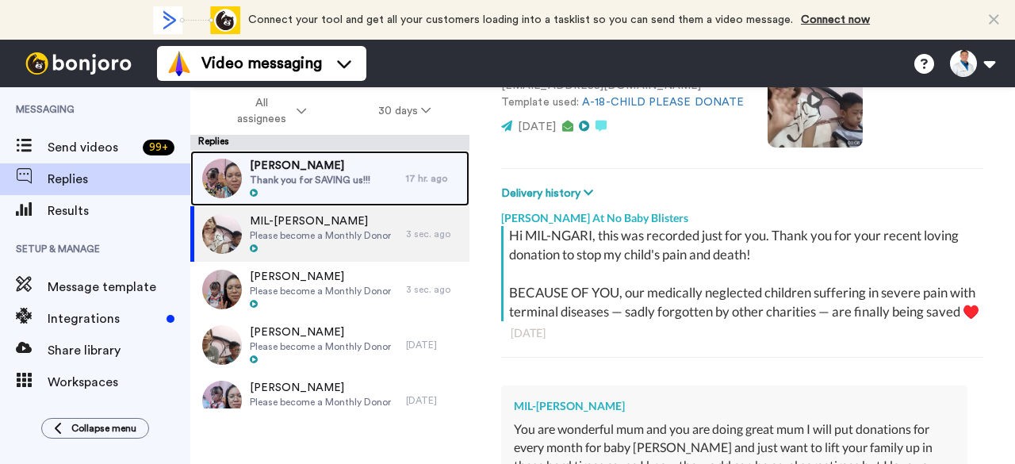
click at [328, 180] on span "Thank you for SAVING us!!!" at bounding box center [310, 180] width 121 height 13
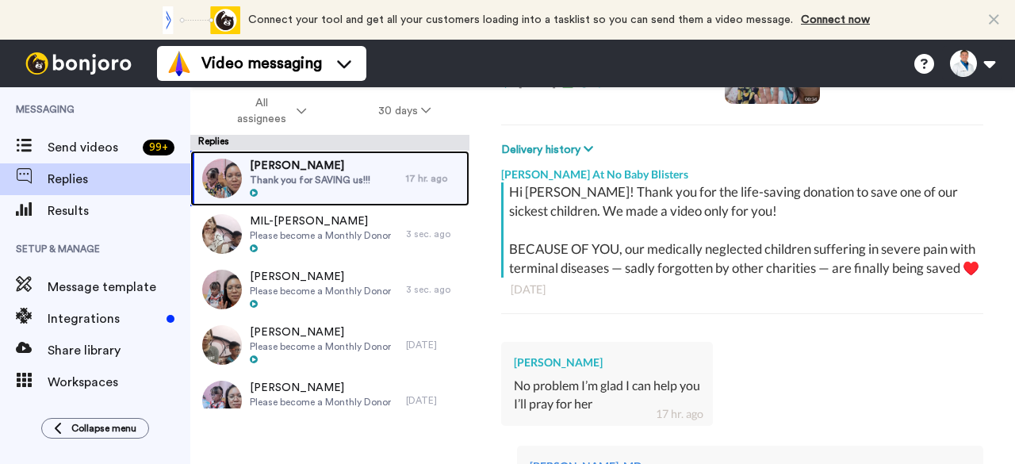
click at [328, 180] on span "Thank you for SAVING us!!!" at bounding box center [310, 180] width 121 height 13
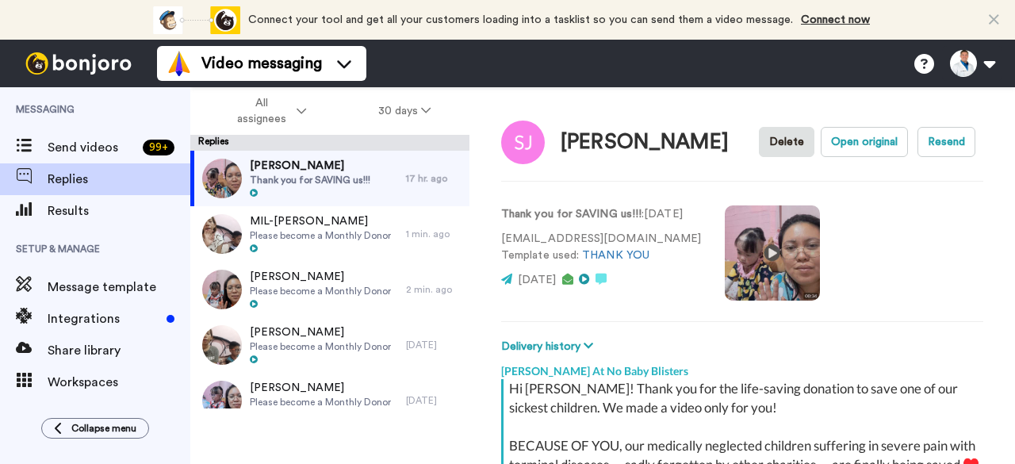
type textarea "x"
